Goal: Information Seeking & Learning: Learn about a topic

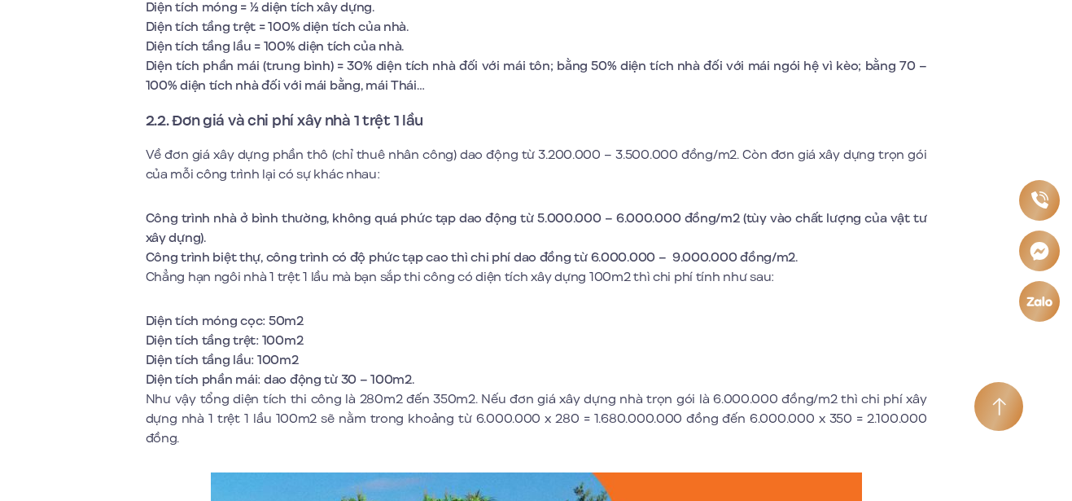
scroll to position [12697, 0]
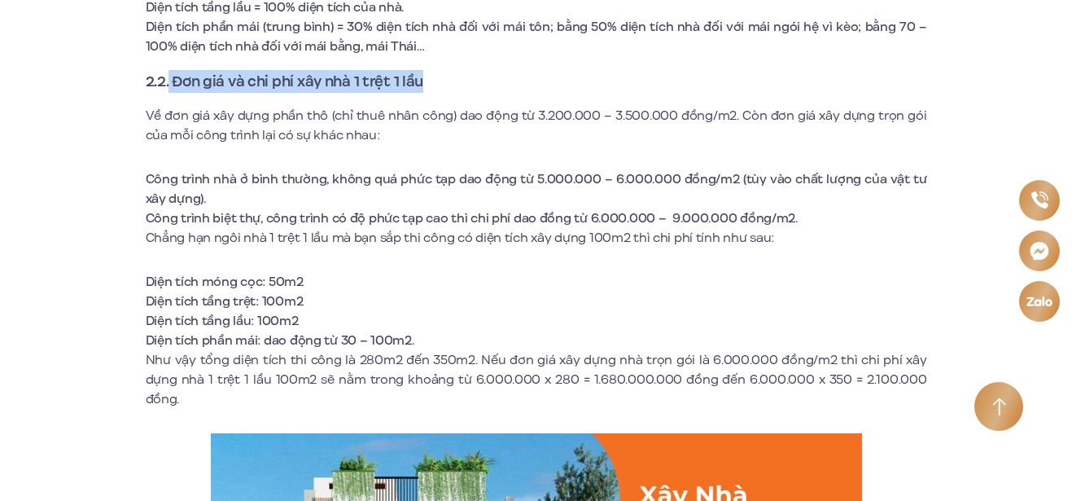
drag, startPoint x: 170, startPoint y: 80, endPoint x: 423, endPoint y: 81, distance: 253.1
click at [423, 81] on h3 "2.2. Đơn giá và chi phí xây nhà 1 trệt 1 lầu" at bounding box center [536, 81] width 781 height 23
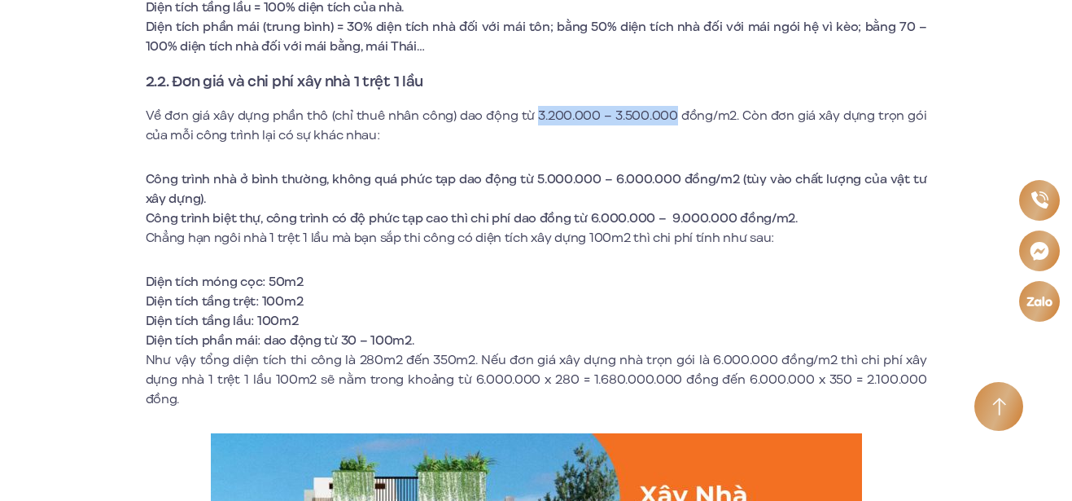
drag, startPoint x: 539, startPoint y: 113, endPoint x: 676, endPoint y: 104, distance: 137.0
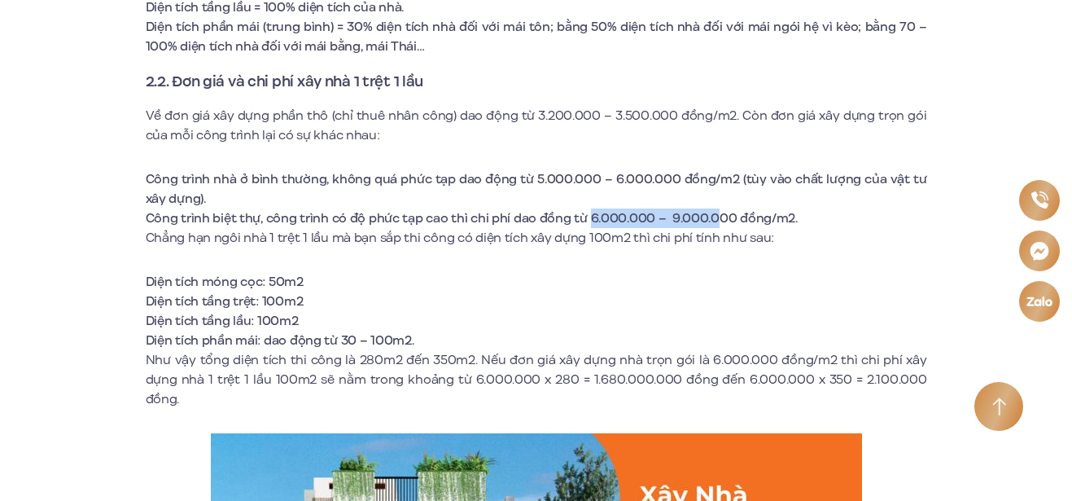
drag, startPoint x: 588, startPoint y: 216, endPoint x: 711, endPoint y: 208, distance: 123.9
click at [711, 208] on li "Công trình biệt thự, công trình có độ phức tạp cao thì chi phí dao đồng từ 6.00…" at bounding box center [536, 218] width 781 height 20
drag, startPoint x: 461, startPoint y: 114, endPoint x: 533, endPoint y: 120, distance: 72.7
click at [533, 120] on p "Về đơn giá xây dựng phần thô (chỉ thuê nhân công) dao động từ 3.200.000 – 3.500…" at bounding box center [536, 125] width 781 height 39
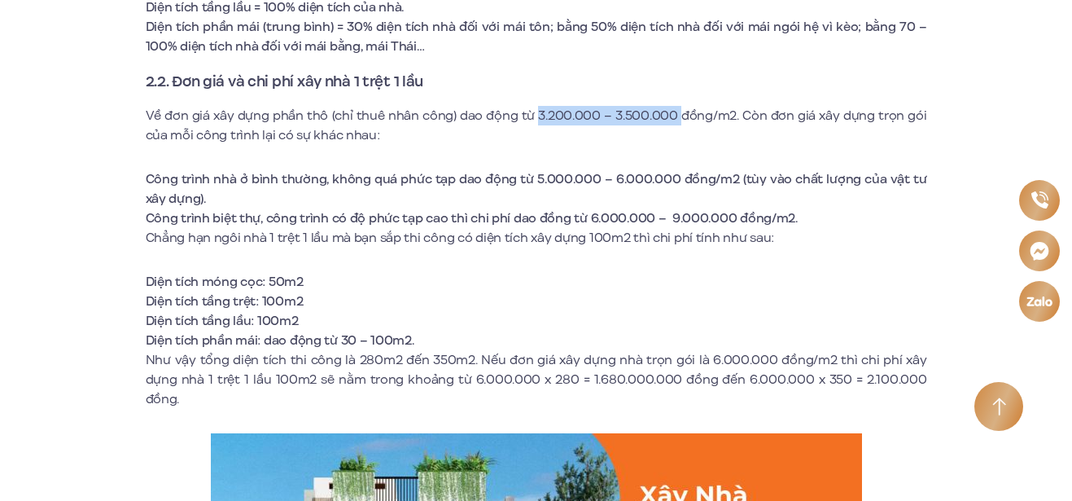
drag, startPoint x: 536, startPoint y: 114, endPoint x: 680, endPoint y: 124, distance: 143.6
click at [680, 124] on p "Về đơn giá xây dựng phần thô (chỉ thuê nhân công) dao động từ 3.200.000 – 3.500…" at bounding box center [536, 125] width 781 height 39
